Goal: Feedback & Contribution: Submit feedback/report problem

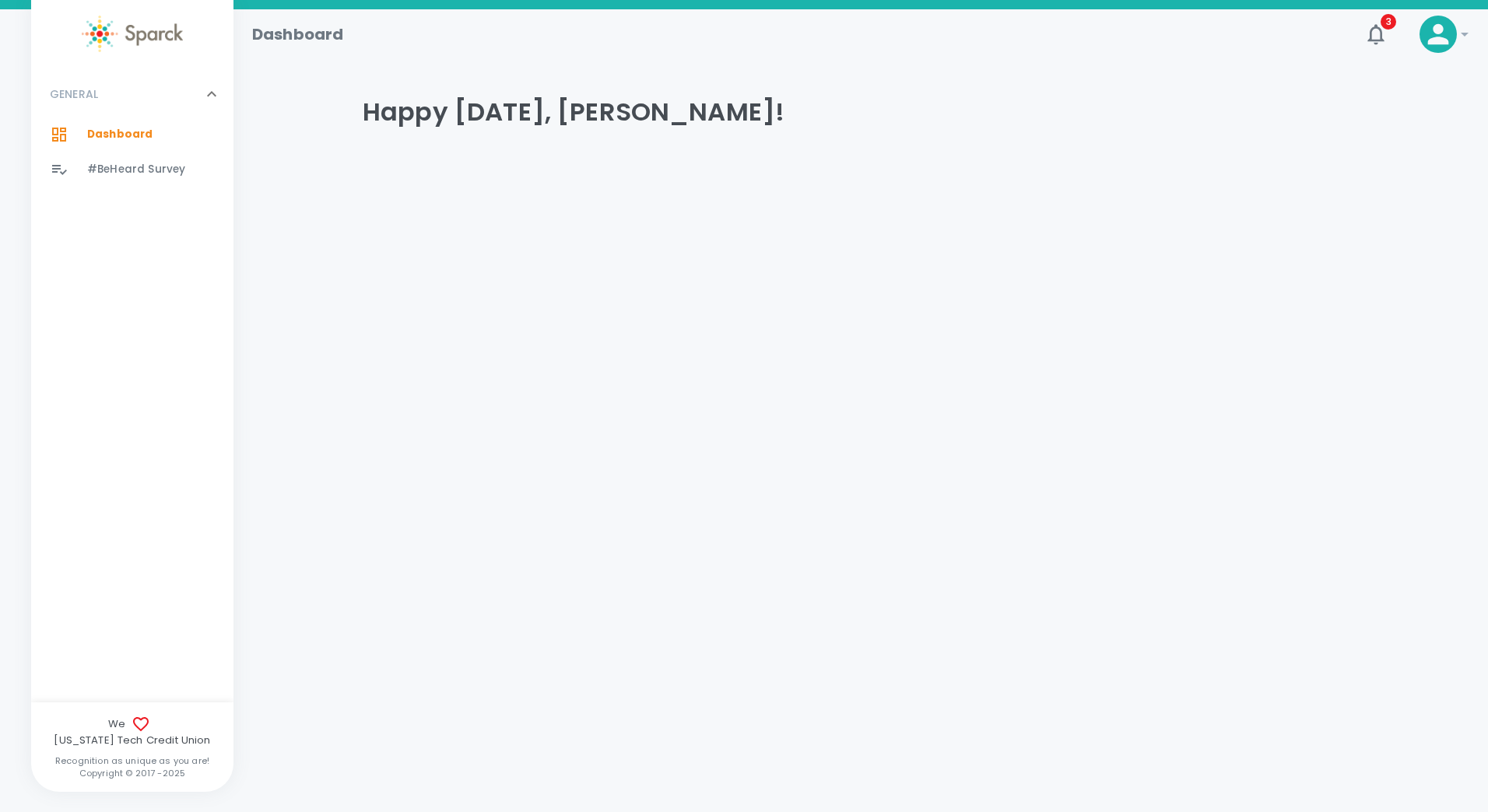
click at [152, 169] on span "#BeHeard Survey" at bounding box center [136, 169] width 98 height 15
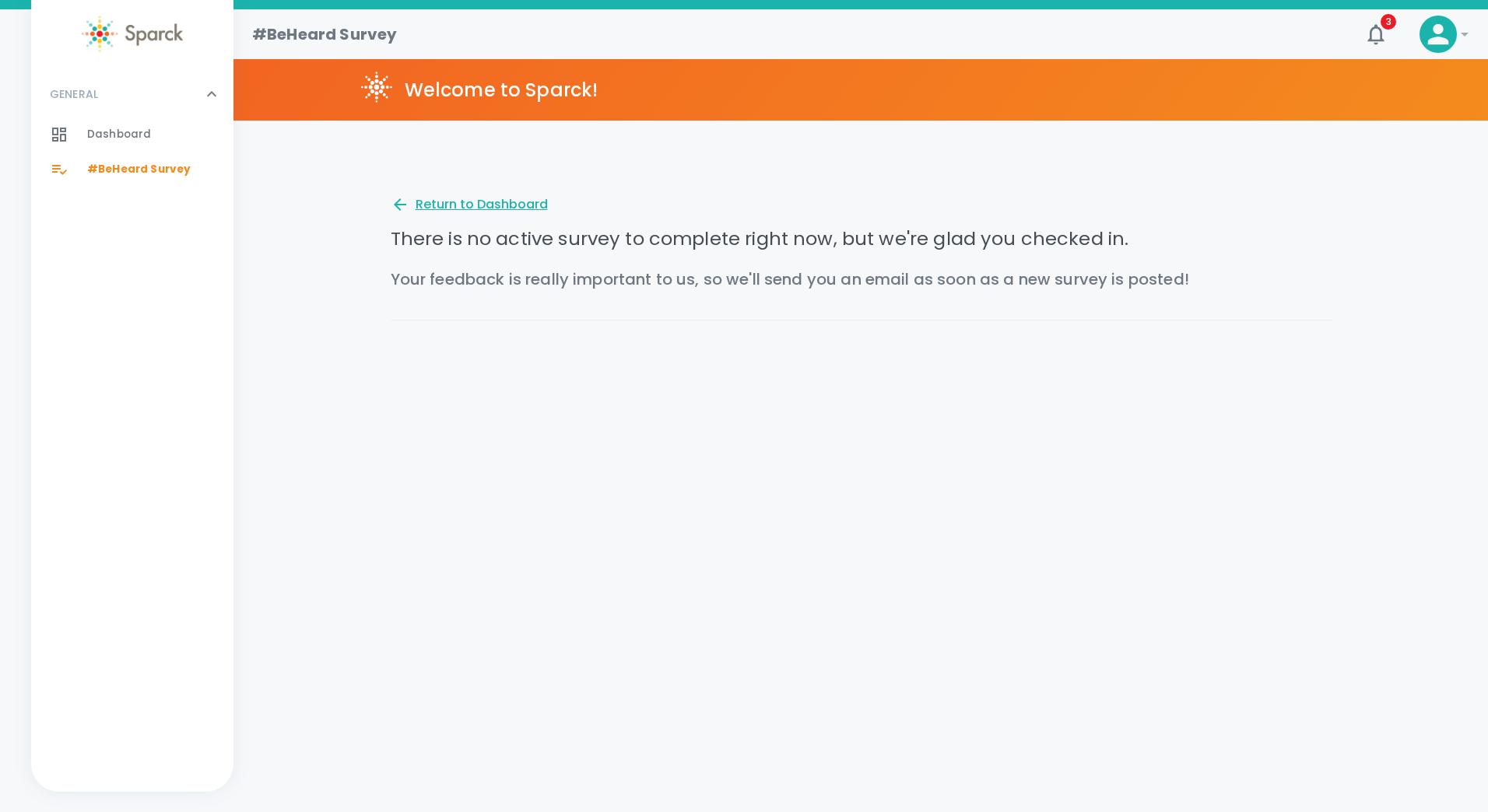
click at [485, 209] on div "Return to Dashboard" at bounding box center [469, 204] width 157 height 19
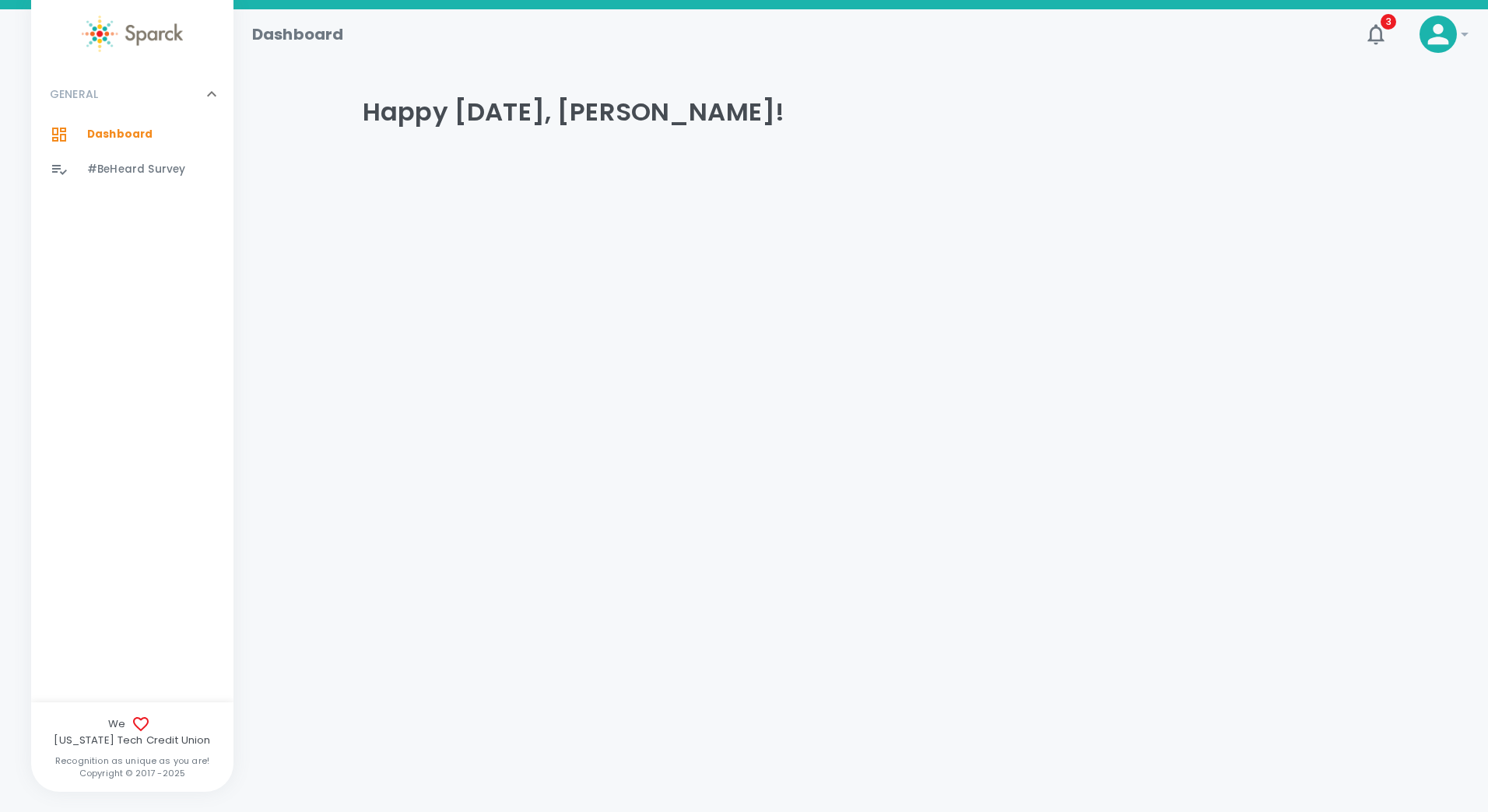
click at [1442, 34] on icon at bounding box center [1438, 34] width 31 height 31
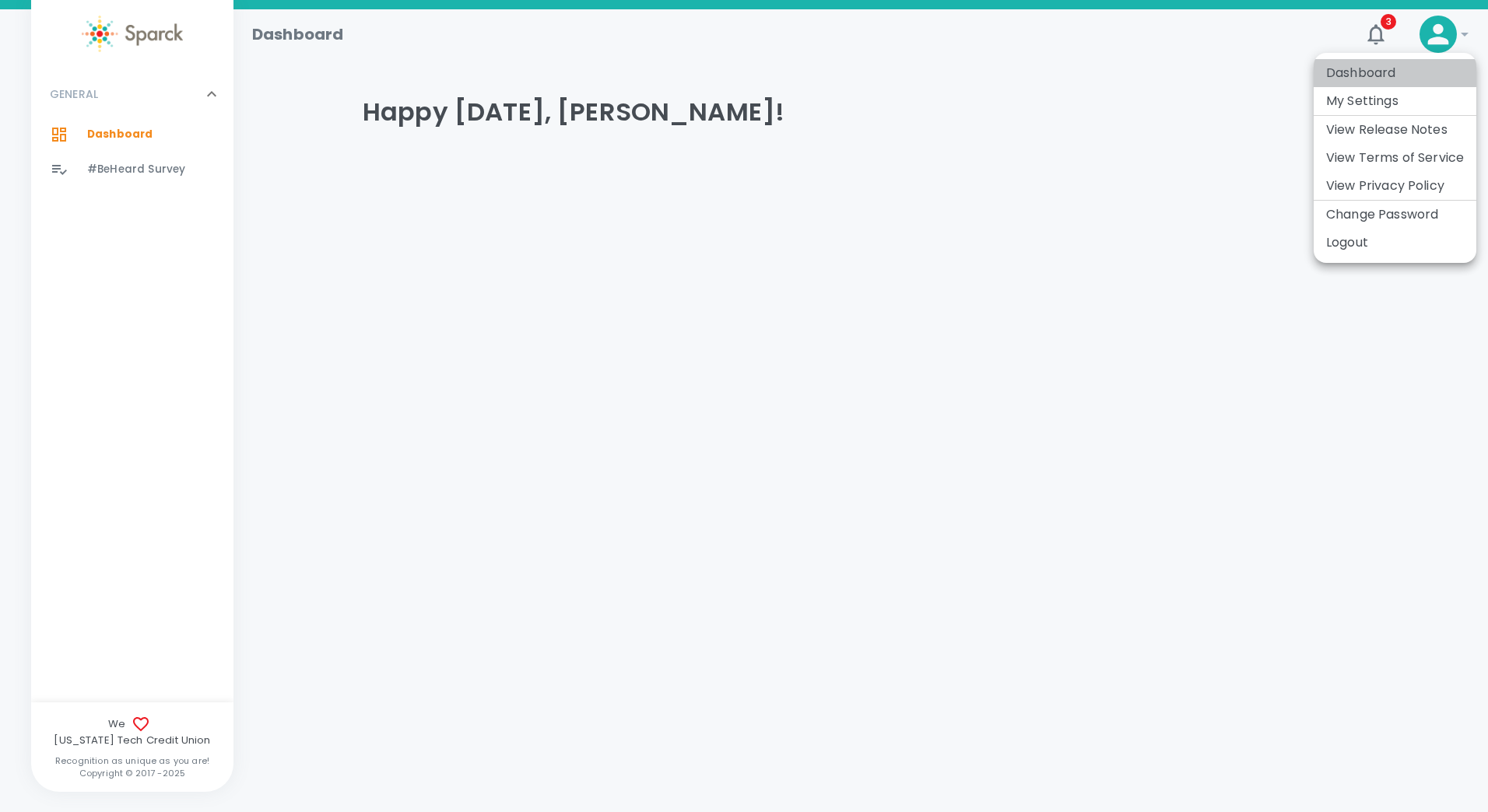
click at [1361, 66] on li "Dashboard" at bounding box center [1395, 73] width 163 height 28
click at [665, 296] on div at bounding box center [744, 406] width 1488 height 812
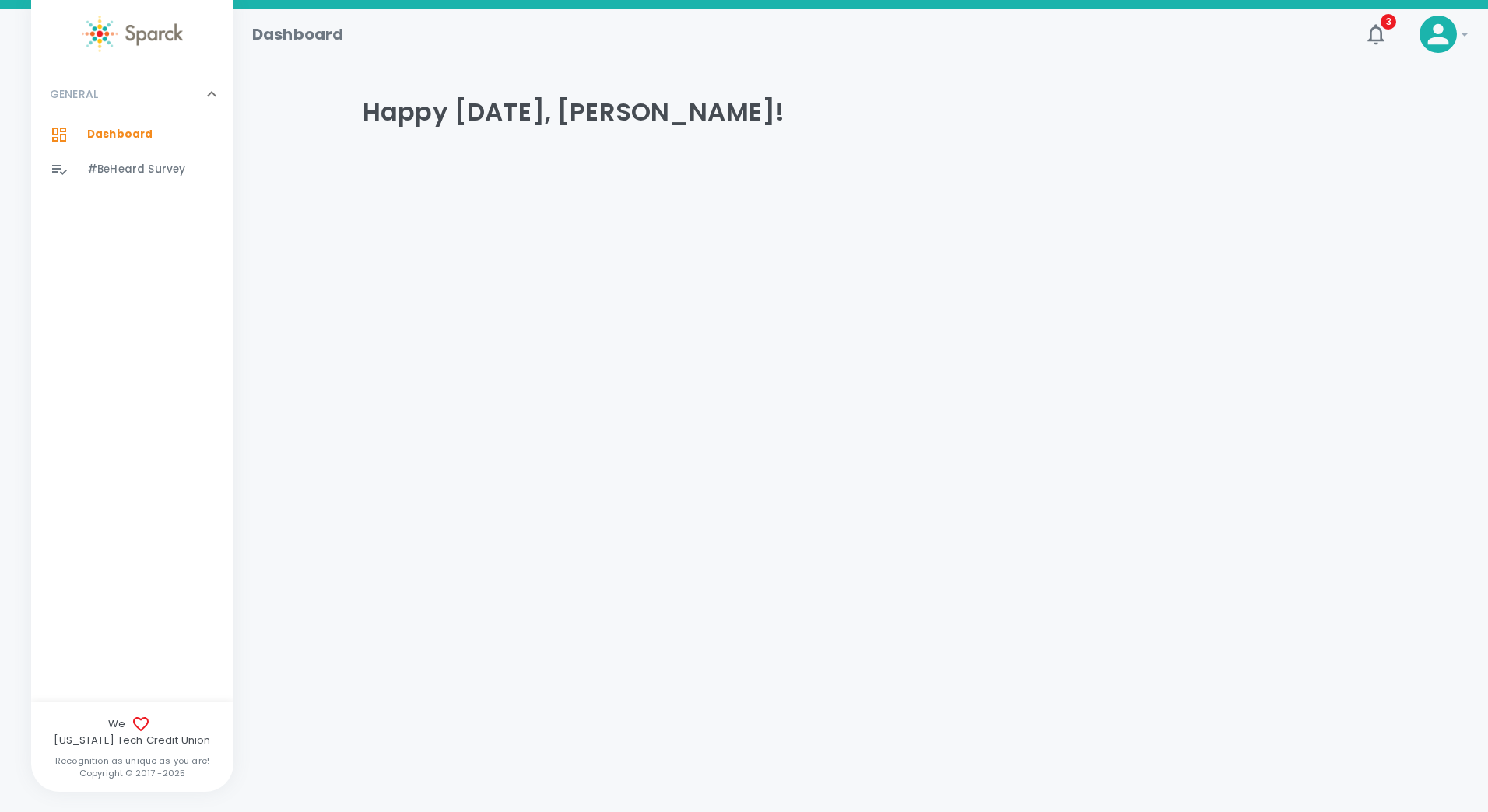
click at [110, 133] on span "Dashboard" at bounding box center [120, 134] width 65 height 15
drag, startPoint x: 1392, startPoint y: 40, endPoint x: 1383, endPoint y: 39, distance: 9.1
click at [1385, 40] on button "3" at bounding box center [1376, 34] width 38 height 38
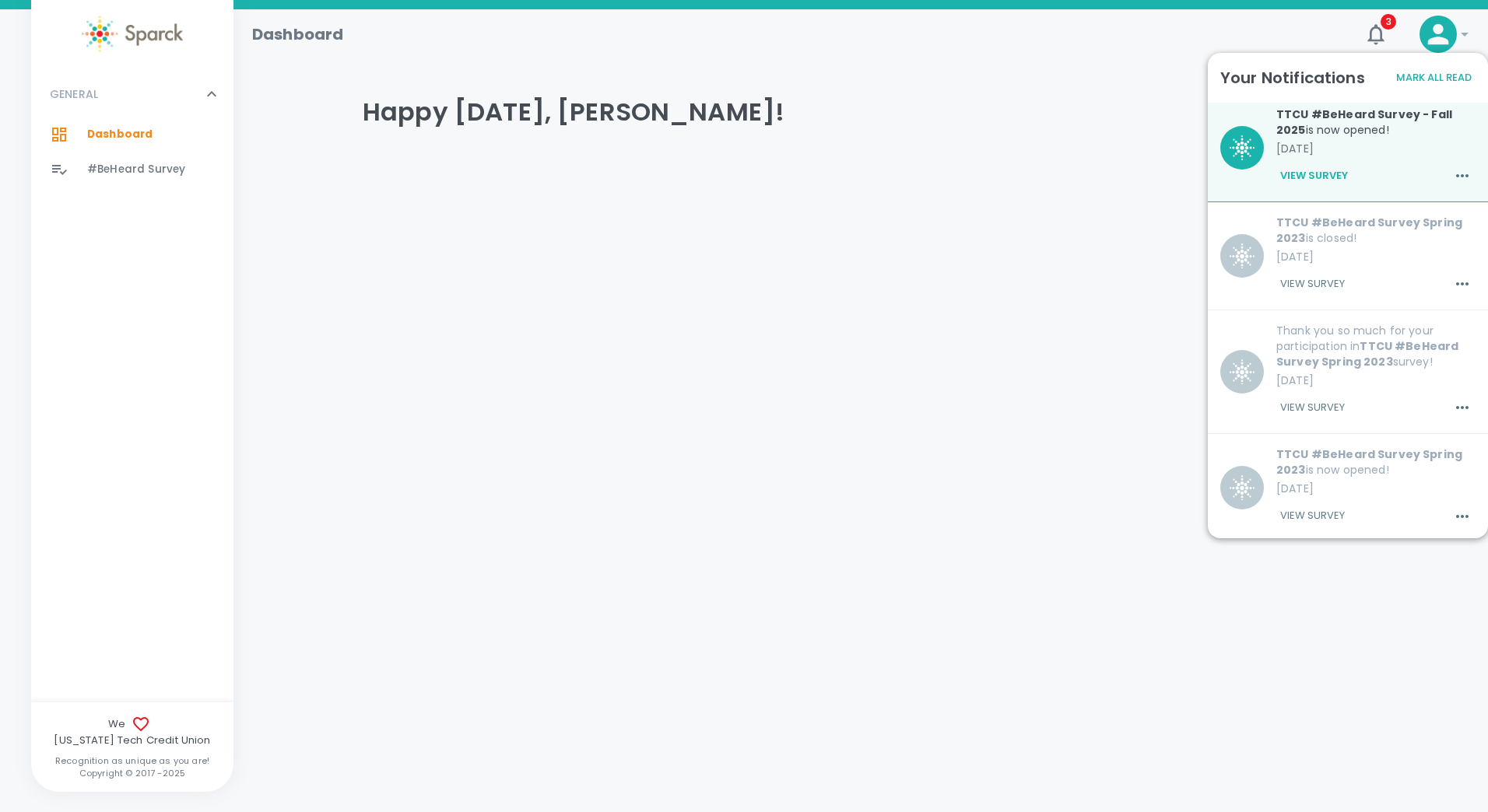
scroll to position [616, 0]
click at [1308, 406] on button "View Survey" at bounding box center [1312, 403] width 73 height 27
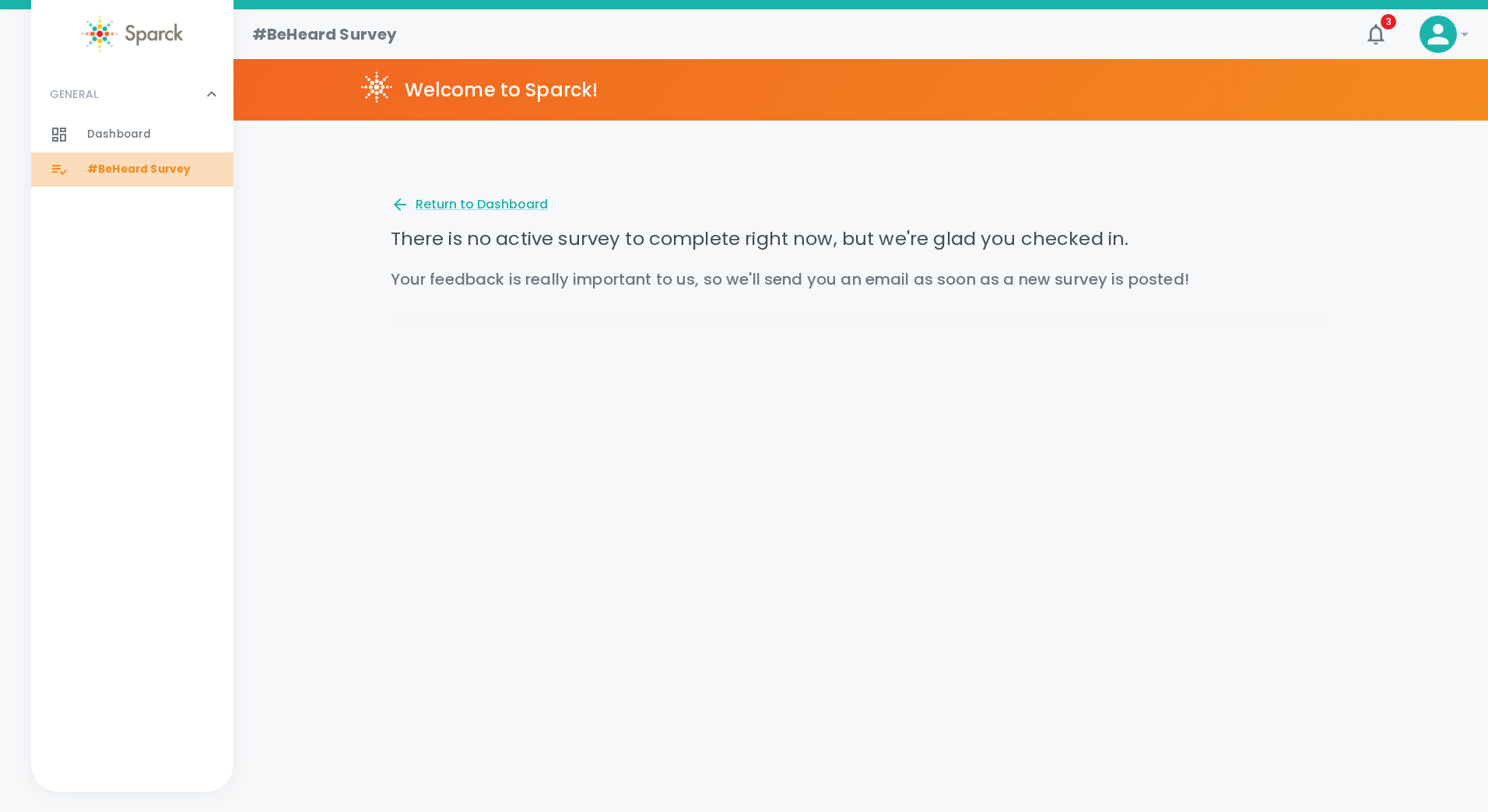
click at [150, 168] on span "#BeHeard Survey" at bounding box center [139, 169] width 104 height 15
click at [139, 145] on span "Dashboard 0" at bounding box center [119, 134] width 64 height 21
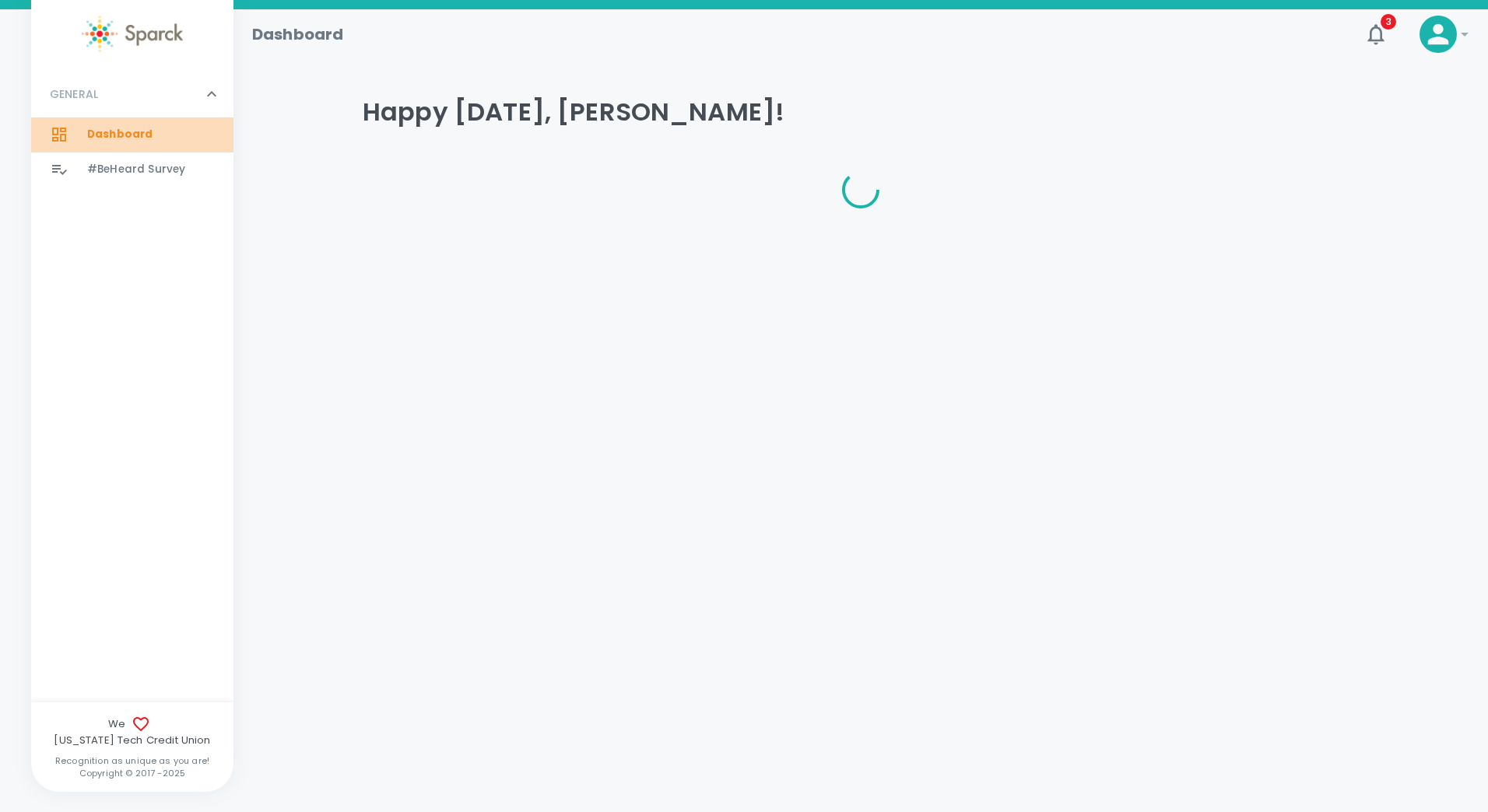
click at [139, 145] on span "Dashboard 0" at bounding box center [120, 134] width 65 height 21
click at [140, 141] on span "Dashboard" at bounding box center [120, 134] width 65 height 15
click at [1376, 24] on icon "button" at bounding box center [1375, 33] width 25 height 25
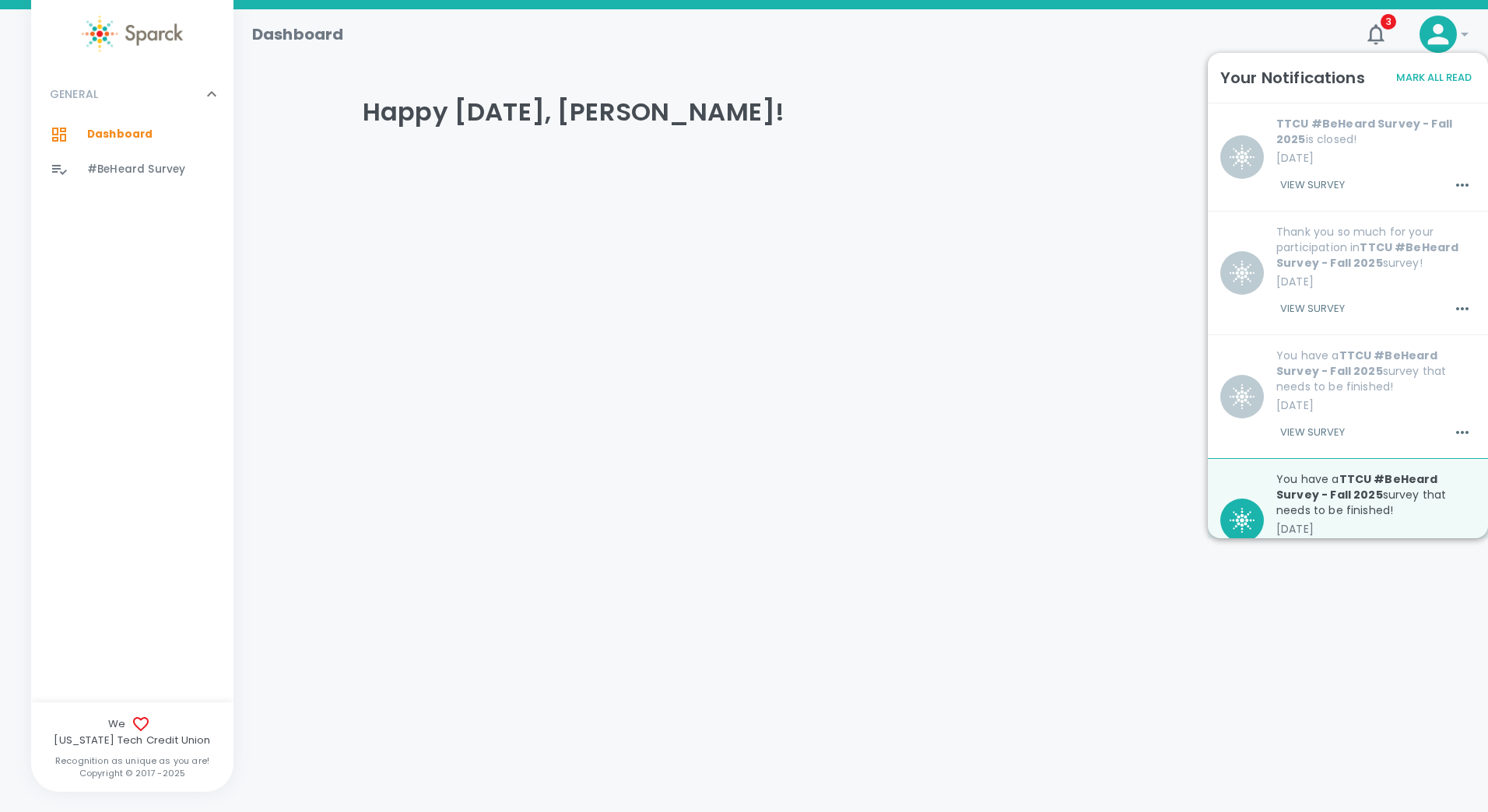
click at [924, 252] on html "Skip Navigation Dashboard 3 ! GENERAL 0 Dashboard 0 #BeHeard Survey 0 We Texas …" at bounding box center [744, 126] width 1488 height 252
click at [908, 252] on html "Skip Navigation Dashboard 3 ! GENERAL 0 Dashboard 0 #BeHeard Survey 0 We Texas …" at bounding box center [744, 126] width 1488 height 252
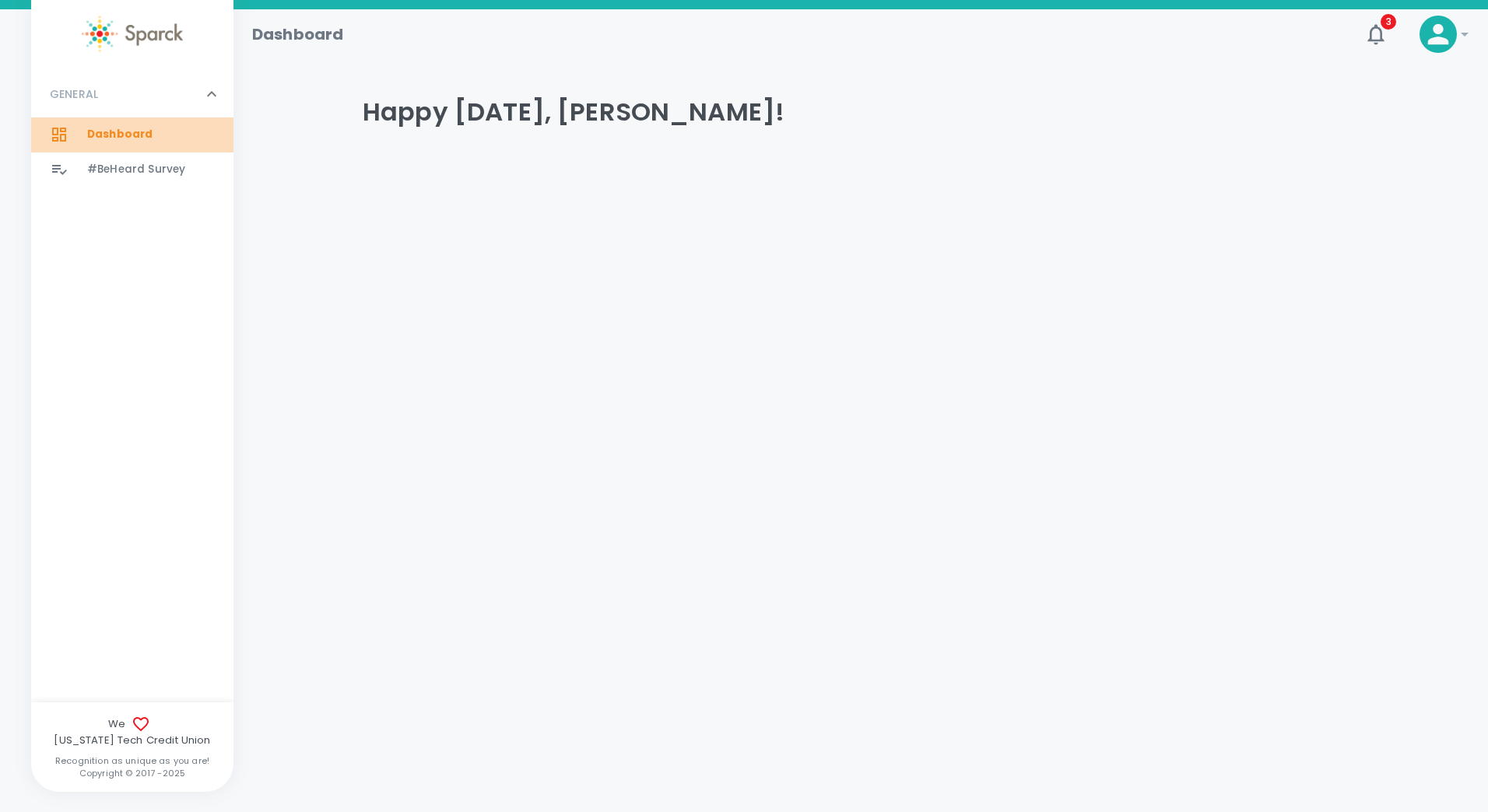
click at [139, 141] on span "Dashboard" at bounding box center [120, 134] width 65 height 15
click at [1442, 43] on icon at bounding box center [1438, 34] width 21 height 21
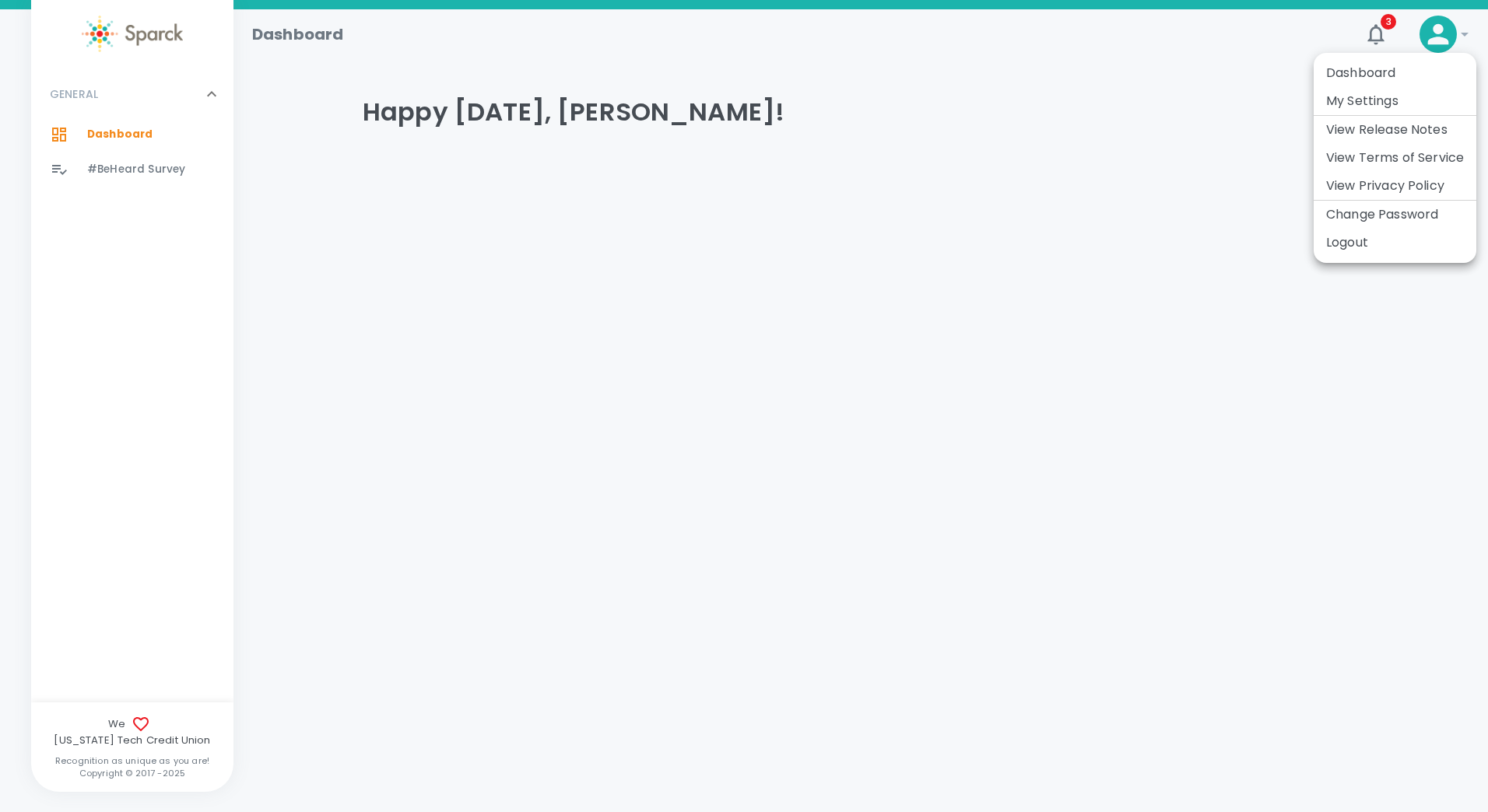
click at [1195, 117] on div at bounding box center [744, 406] width 1488 height 812
click at [1376, 30] on icon "button" at bounding box center [1375, 33] width 25 height 25
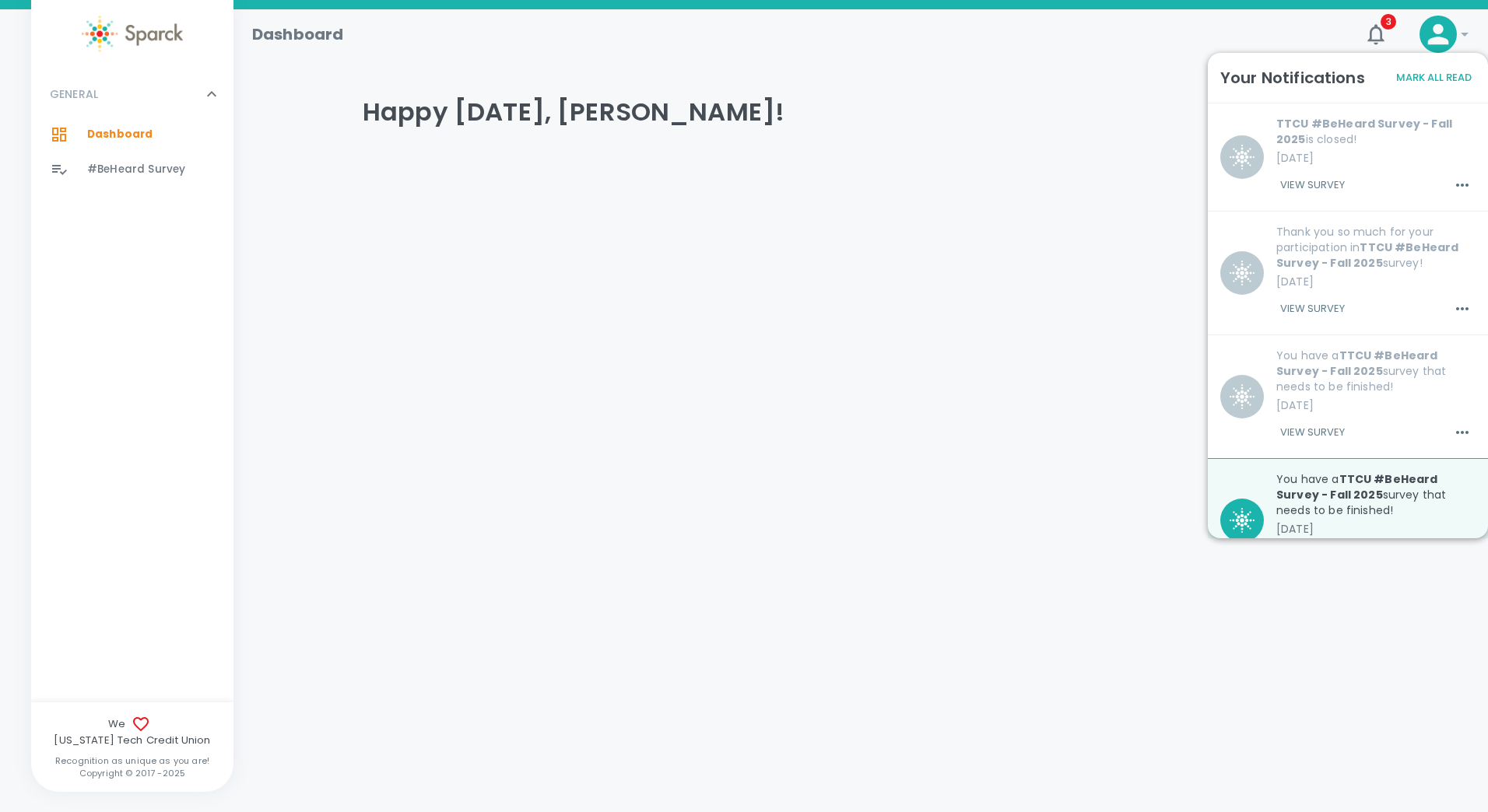
click at [1309, 185] on button "View Survey" at bounding box center [1312, 185] width 73 height 27
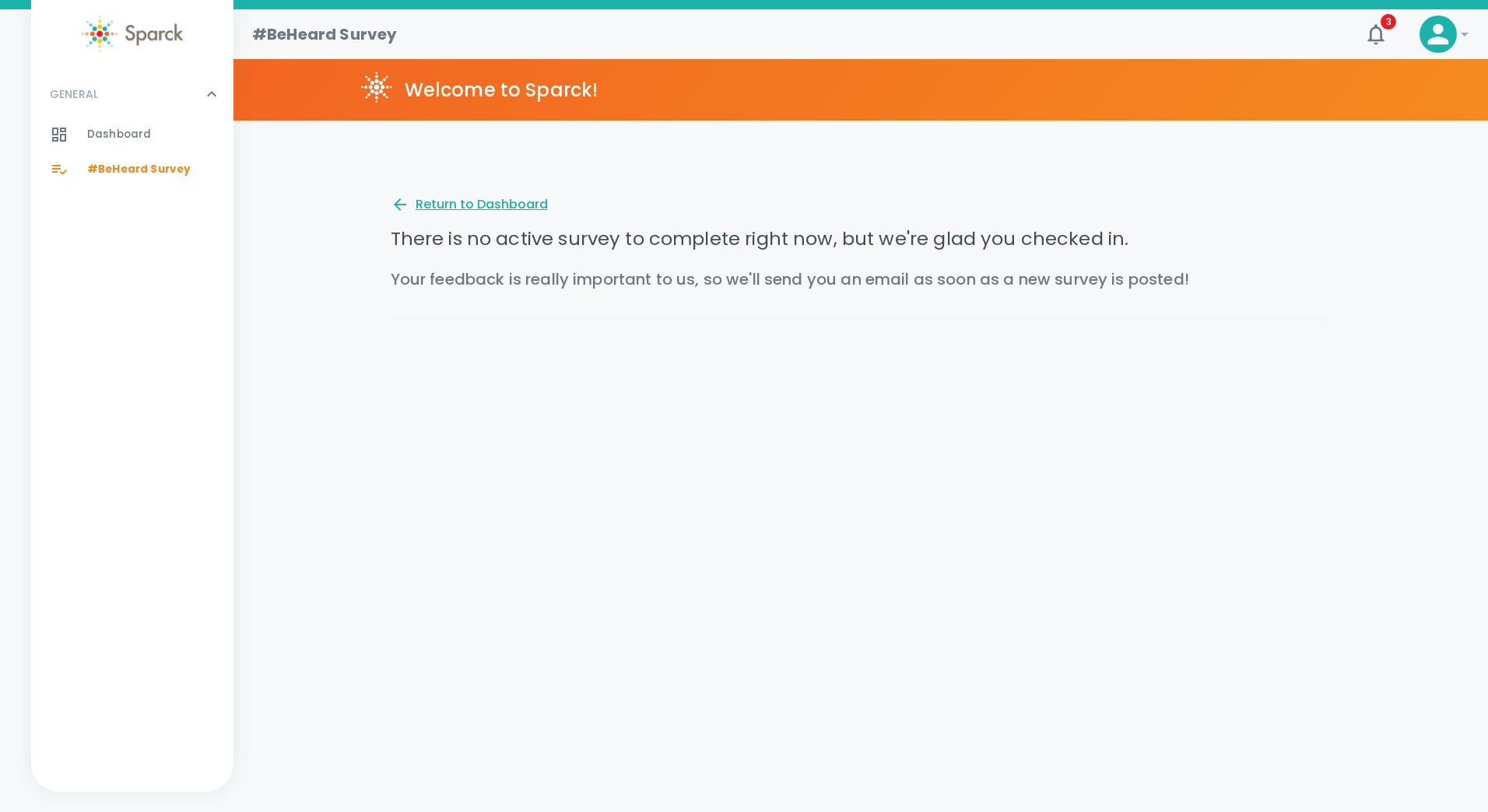
click at [485, 206] on div "Return to Dashboard" at bounding box center [469, 204] width 157 height 19
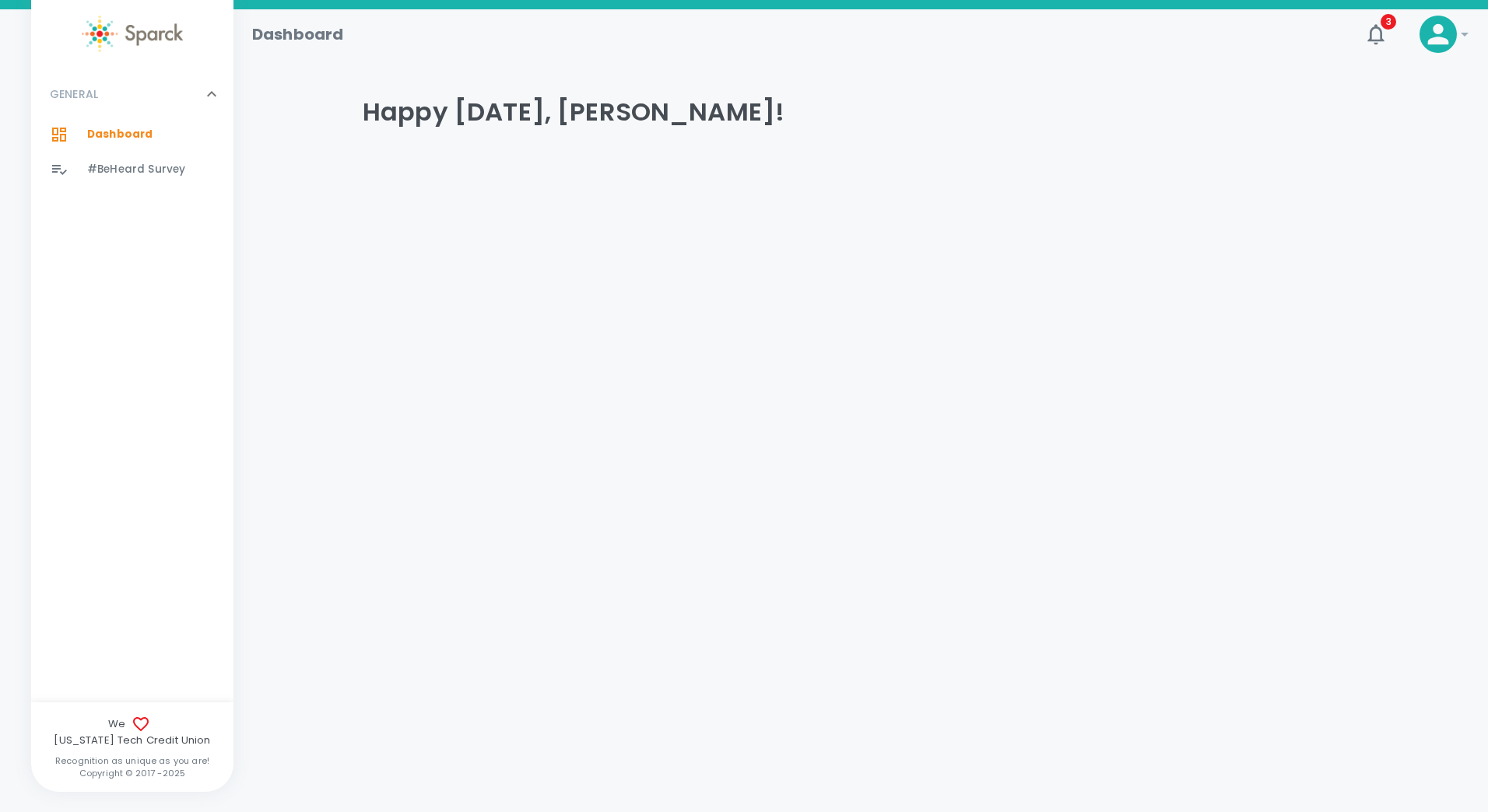
click at [1459, 30] on icon at bounding box center [1464, 34] width 19 height 19
click at [1229, 88] on div at bounding box center [744, 406] width 1488 height 812
click at [1377, 24] on icon "button" at bounding box center [1375, 33] width 25 height 25
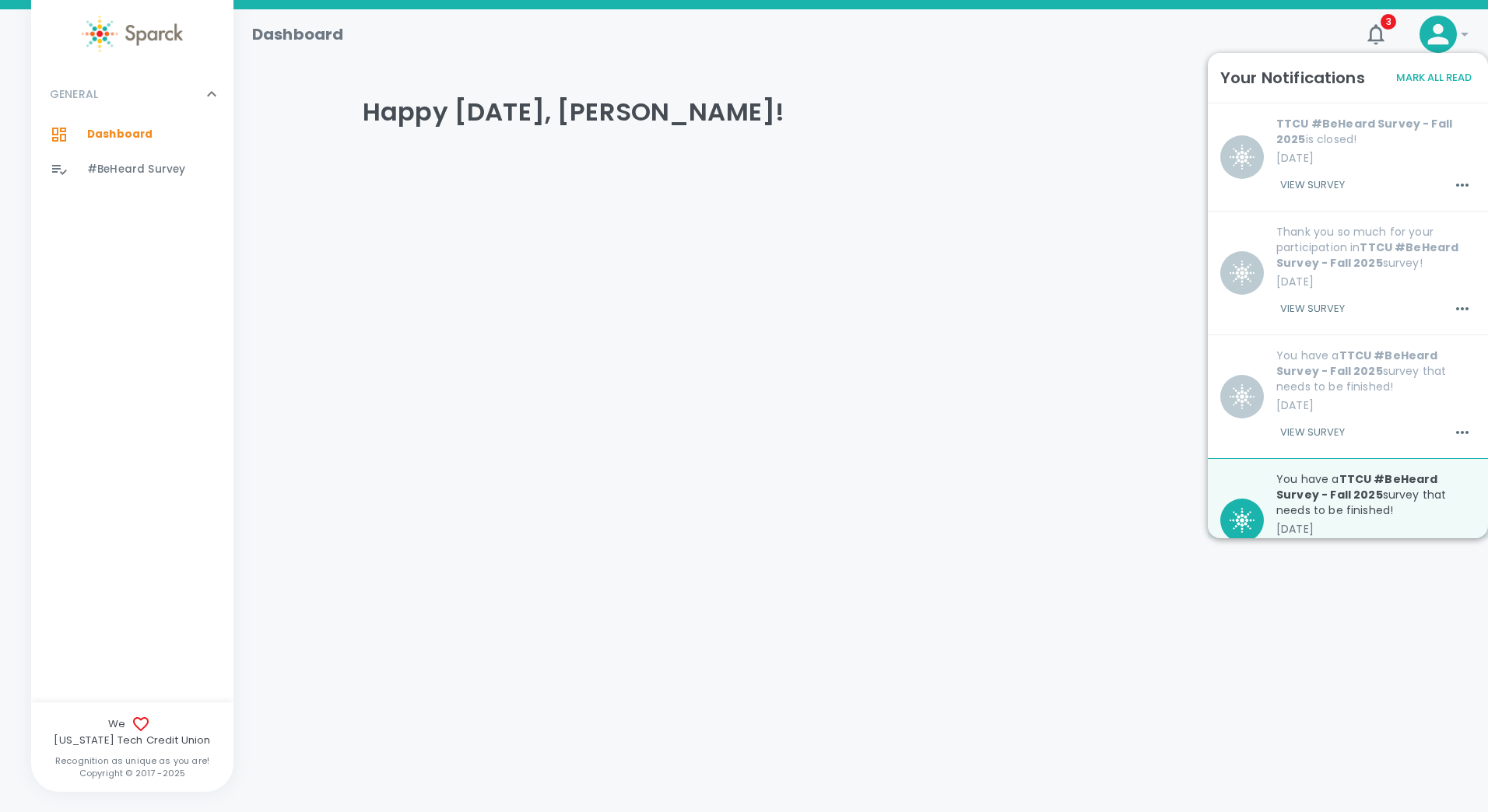
drag, startPoint x: 1081, startPoint y: 271, endPoint x: 931, endPoint y: 255, distance: 150.9
click at [1078, 252] on html "Skip Navigation Dashboard 3 ! GENERAL 0 Dashboard 0 #BeHeard Survey 0 We Texas …" at bounding box center [744, 126] width 1488 height 252
click at [645, 252] on html "Skip Navigation Dashboard 3 ! GENERAL 0 Dashboard 0 #BeHeard Survey 0 We Texas …" at bounding box center [744, 126] width 1488 height 252
click at [143, 130] on span "Dashboard" at bounding box center [120, 134] width 65 height 15
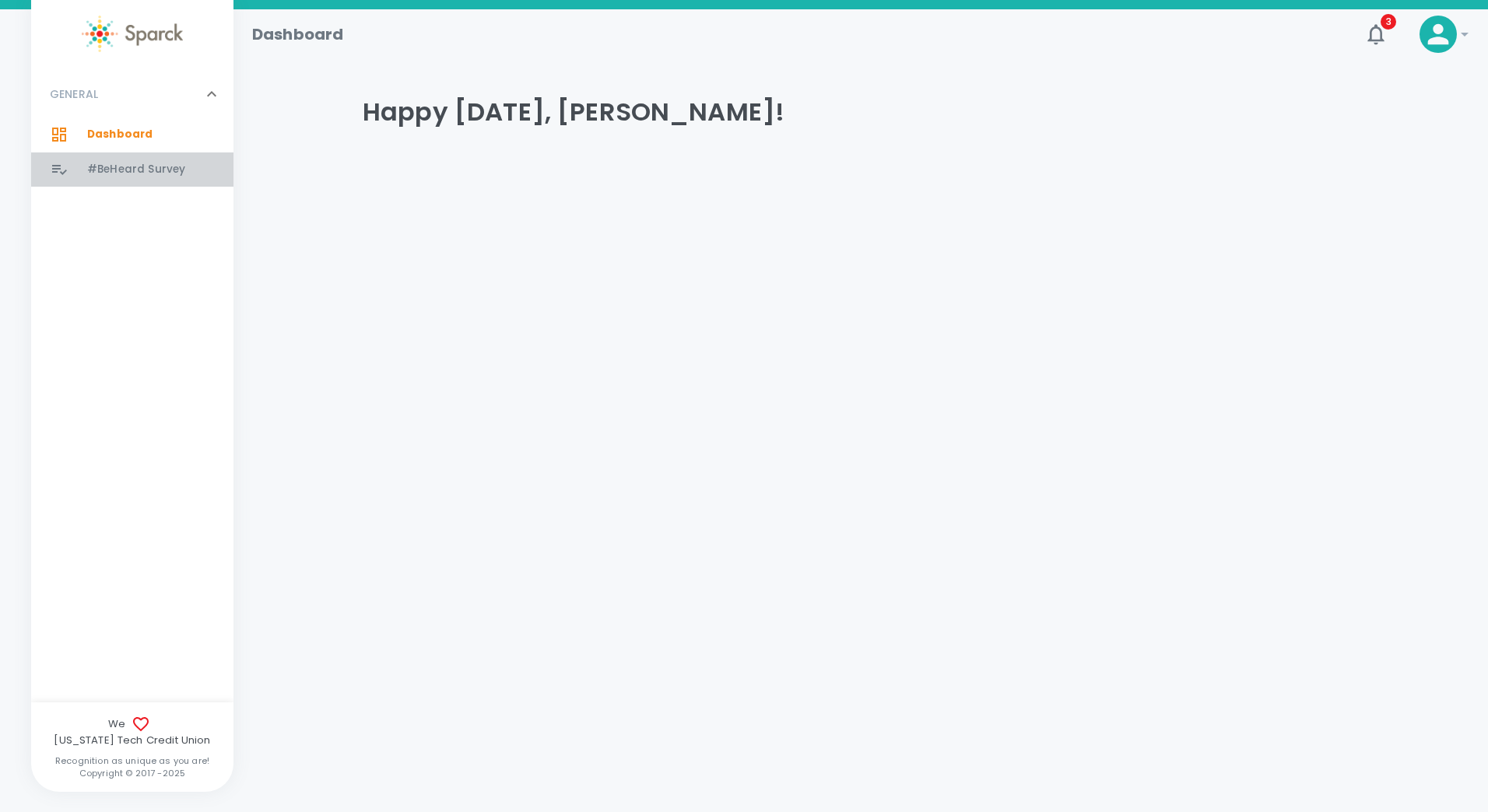
click at [141, 169] on span "#BeHeard Survey" at bounding box center [136, 169] width 98 height 15
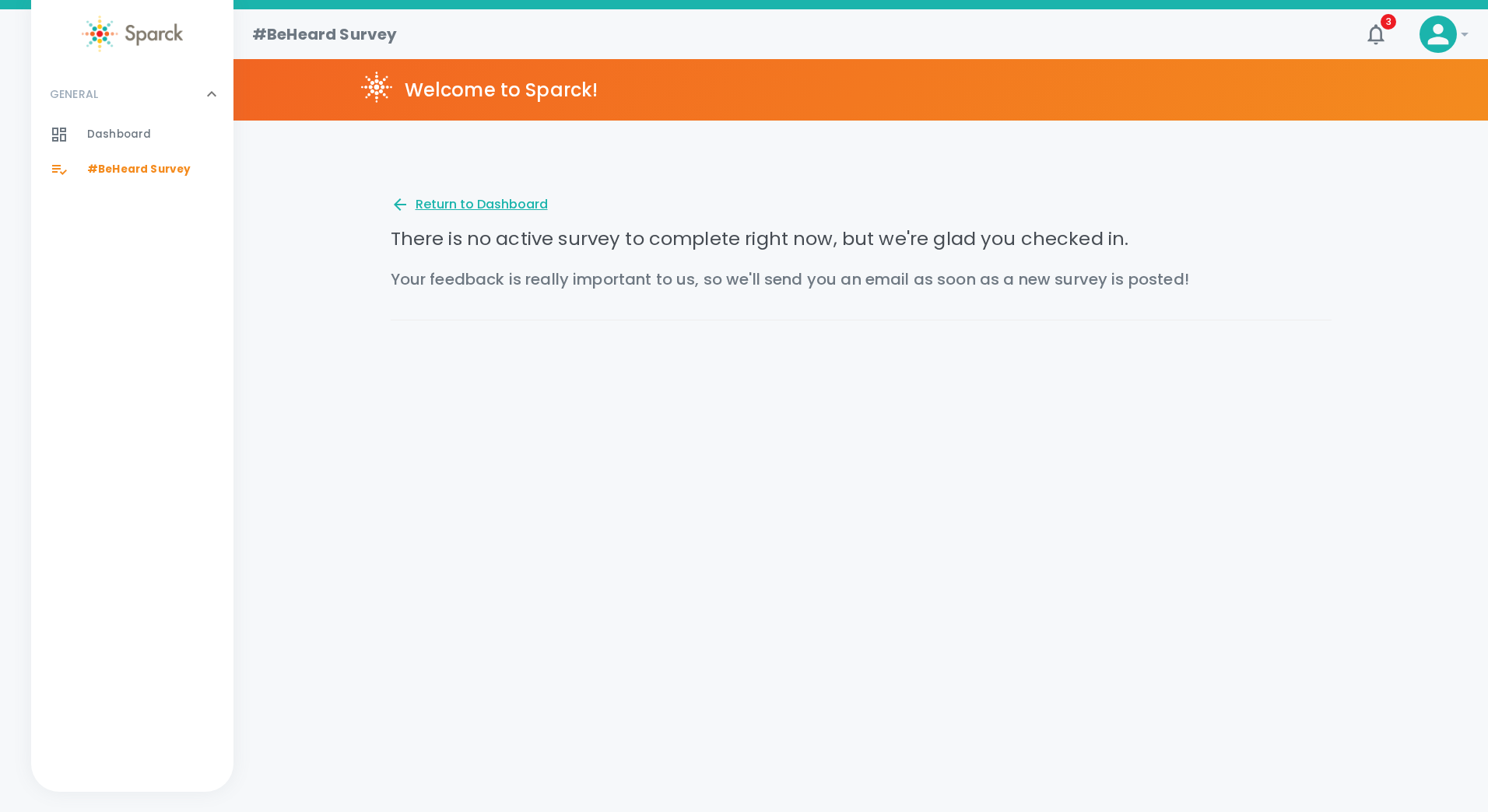
click at [448, 206] on div "Return to Dashboard" at bounding box center [469, 204] width 157 height 19
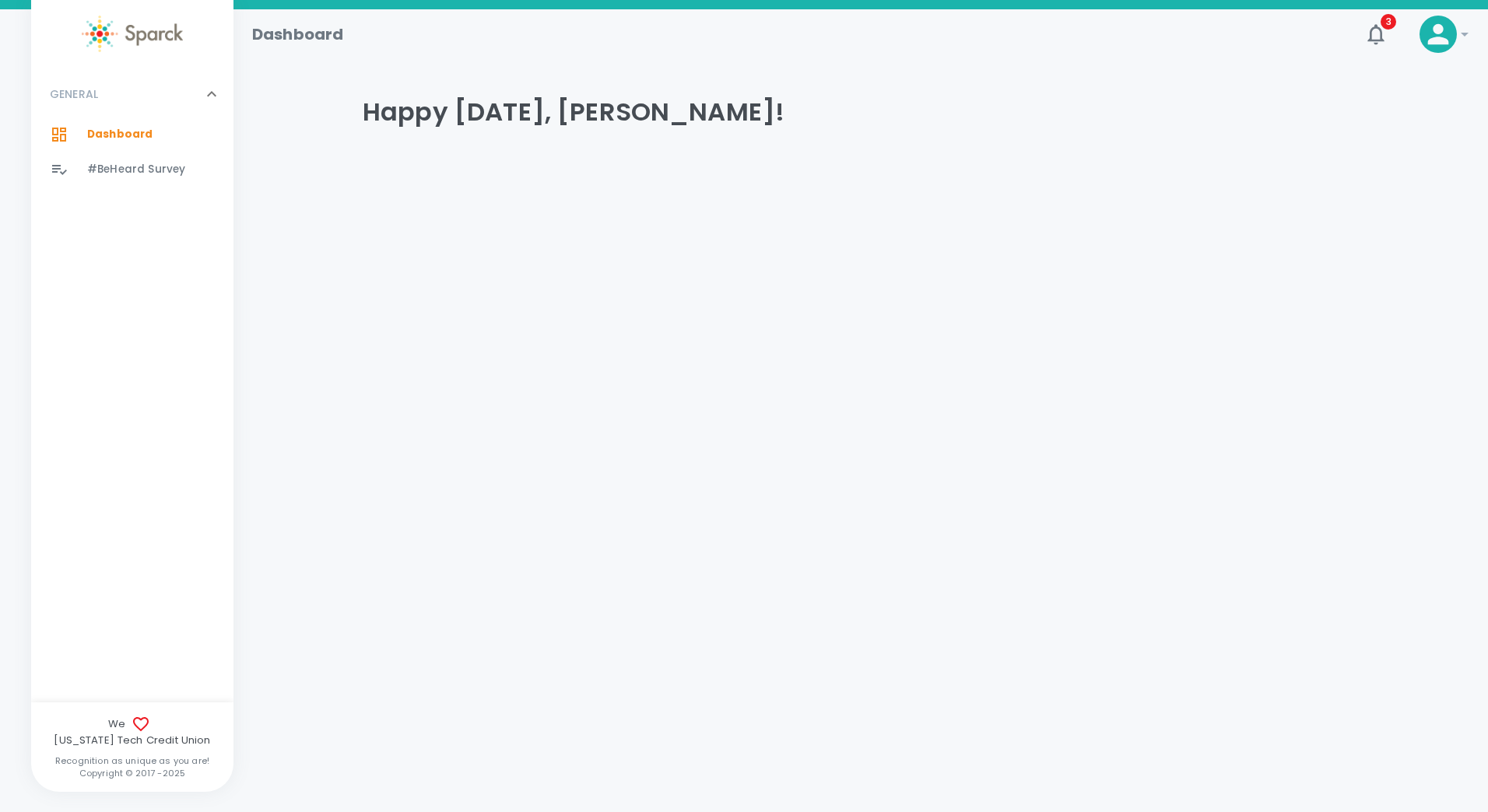
click at [1424, 53] on div "Dashboard 3 !" at bounding box center [861, 34] width 1254 height 50
click at [1443, 39] on icon at bounding box center [1438, 34] width 21 height 21
click at [1113, 163] on div at bounding box center [744, 406] width 1488 height 812
